Goal: Information Seeking & Learning: Learn about a topic

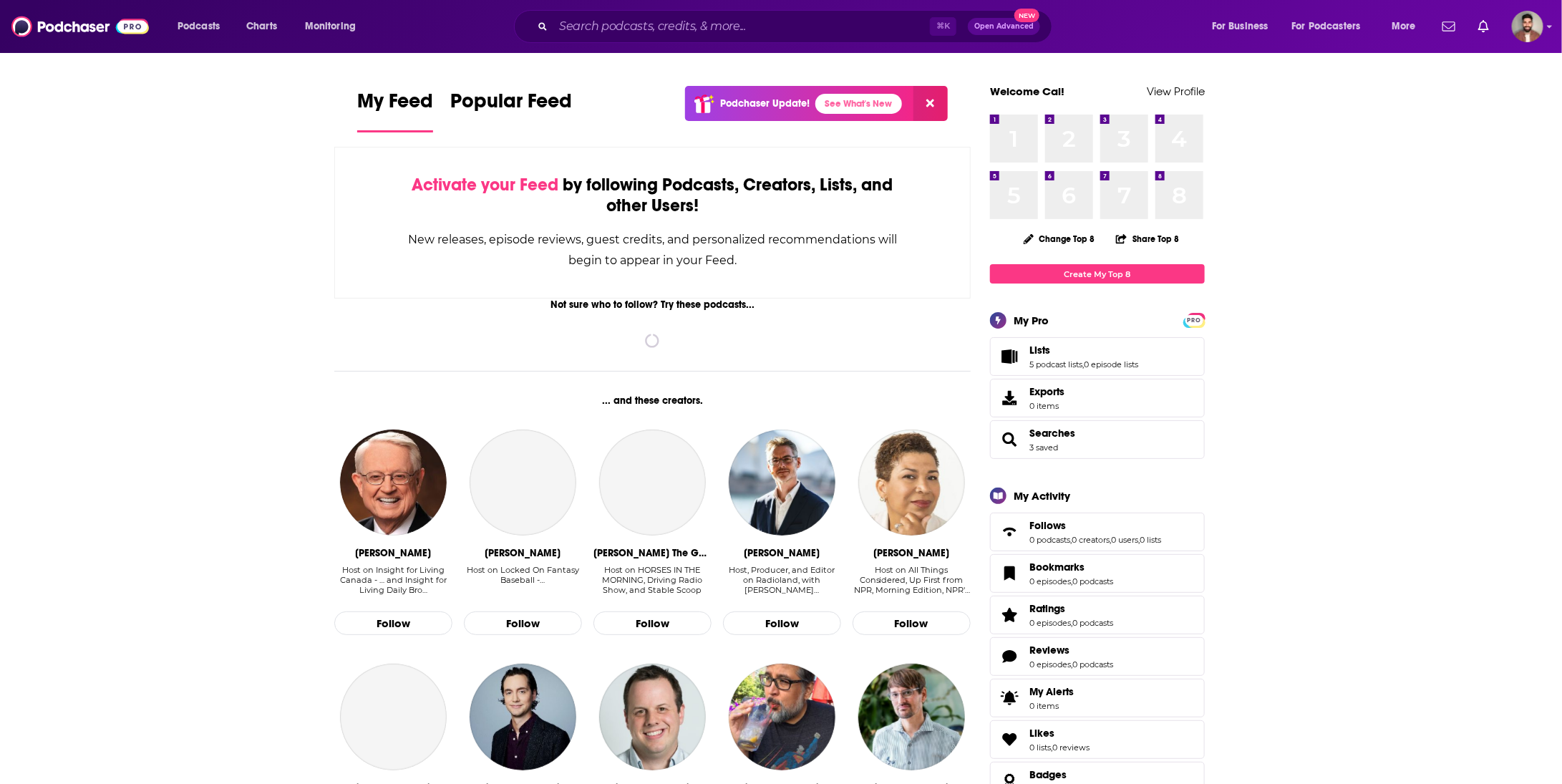
drag, startPoint x: 712, startPoint y: 4, endPoint x: 705, endPoint y: 23, distance: 20.2
click at [711, 4] on div "Podcasts Charts Monitoring ⌘ K Open Advanced New For Business For Podcasters Mo…" at bounding box center [781, 26] width 1562 height 53
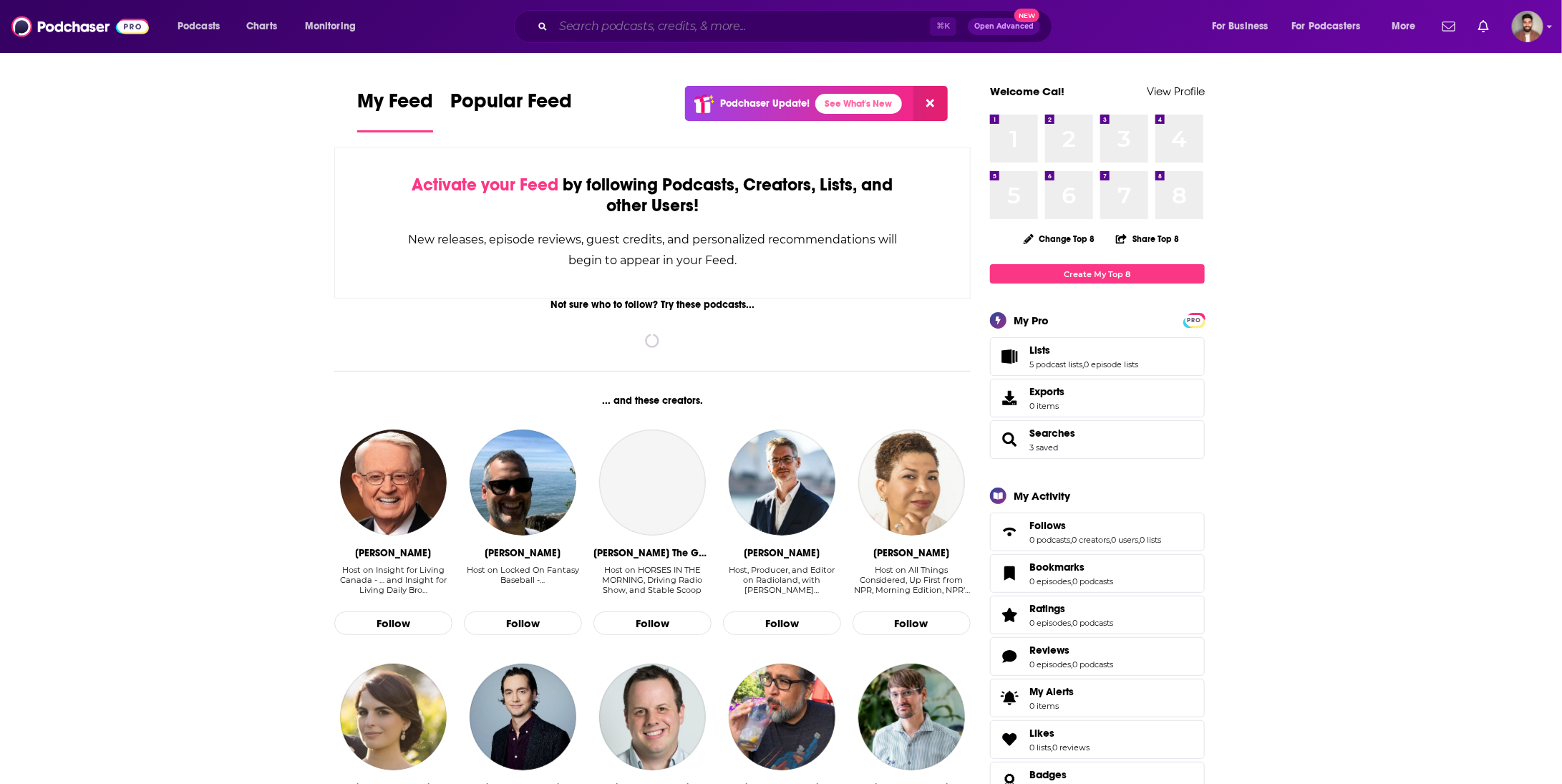
click at [705, 25] on input "Search podcasts, credits, & more..." at bounding box center [742, 26] width 377 height 23
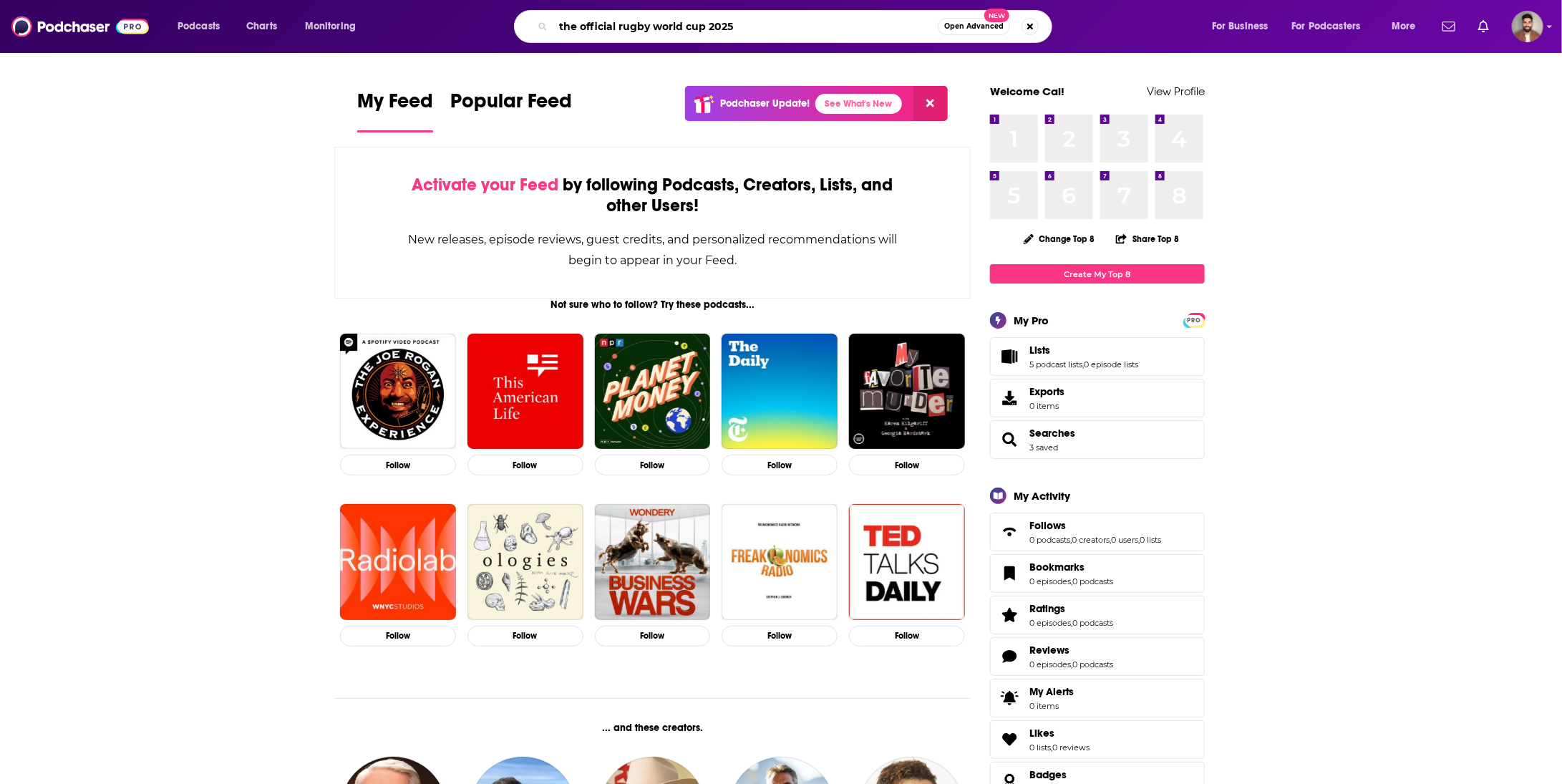
type input "the official rugby world cup 2025"
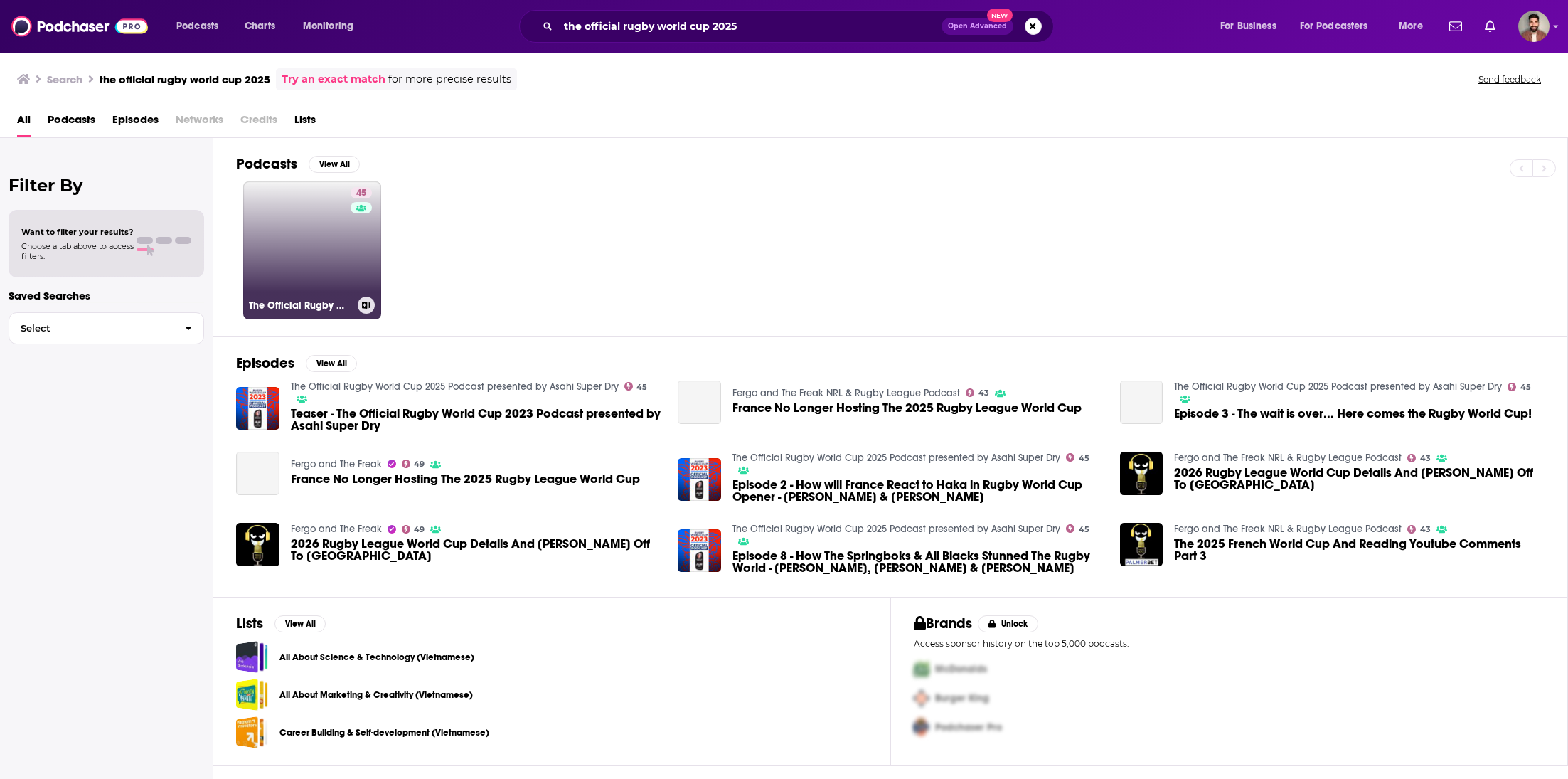
click at [317, 261] on link "45 The Official Rugby World Cup 2025 Podcast presented by Asahi Super Dry" at bounding box center [312, 250] width 138 height 138
